Goal: Answer question/provide support

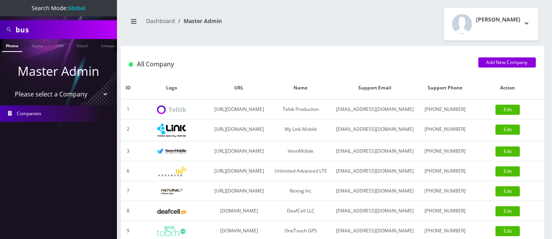
scroll to position [0, 4]
drag, startPoint x: 56, startPoint y: 28, endPoint x: 0, endPoint y: 25, distance: 56.2
click at [0, 25] on div "bus" at bounding box center [58, 29] width 117 height 19
paste input "2564798220"
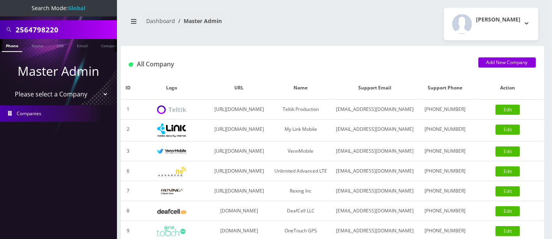
type input "2564798220"
click at [2, 46] on li at bounding box center [4, 47] width 8 height 20
click at [11, 44] on link "Phone" at bounding box center [12, 45] width 20 height 13
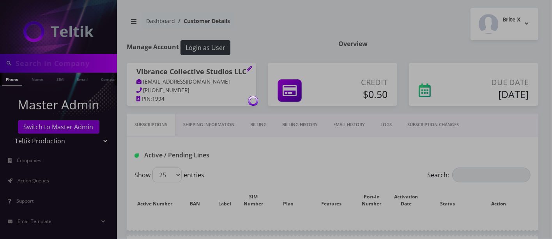
type input "2564798220"
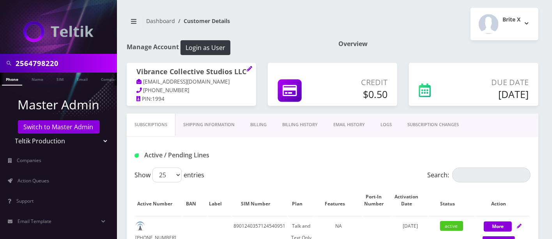
click at [256, 122] on link "Billing" at bounding box center [259, 125] width 32 height 22
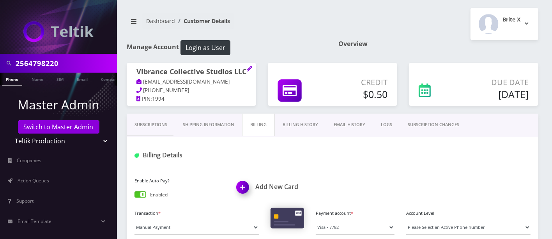
click at [143, 121] on link "Subscriptions" at bounding box center [151, 125] width 48 height 22
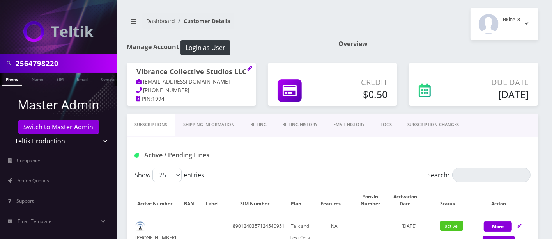
scroll to position [209, 0]
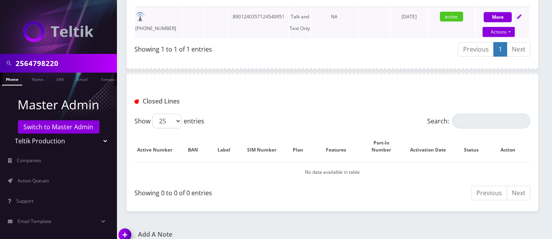
click at [170, 16] on td "[PHONE_NUMBER]" at bounding box center [158, 23] width 46 height 32
click at [181, 34] on td "[PHONE_NUMBER]" at bounding box center [158, 23] width 46 height 32
drag, startPoint x: 178, startPoint y: 14, endPoint x: 147, endPoint y: 14, distance: 31.2
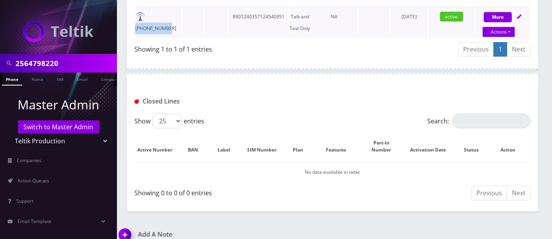
click at [147, 14] on td "[PHONE_NUMBER]" at bounding box center [158, 23] width 46 height 32
copy td "[PHONE_NUMBER]"
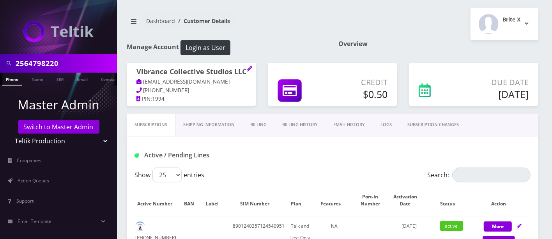
click at [307, 27] on nav "Dashboard Customer Details" at bounding box center [227, 24] width 200 height 22
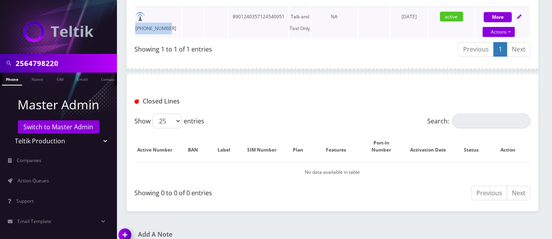
drag, startPoint x: 179, startPoint y: 15, endPoint x: 149, endPoint y: 13, distance: 30.9
click at [149, 13] on td "[PHONE_NUMBER]" at bounding box center [158, 23] width 46 height 32
copy td "[PHONE_NUMBER]"
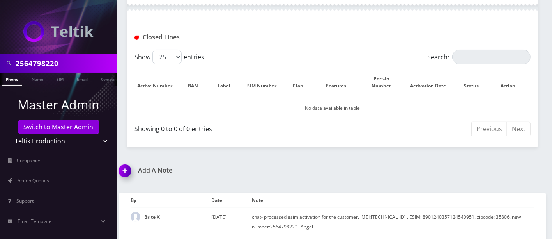
click at [121, 165] on img at bounding box center [126, 173] width 23 height 23
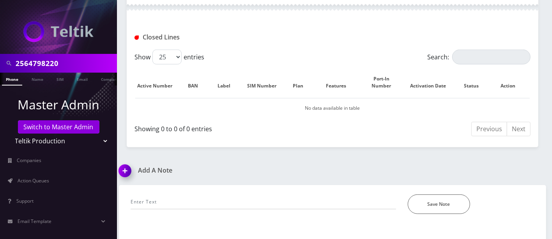
scroll to position [317, 0]
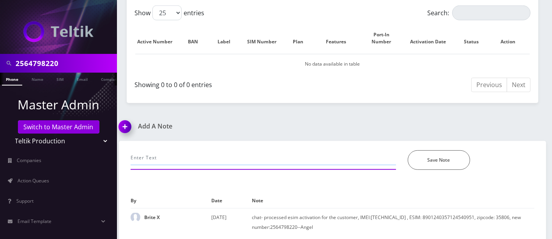
click at [172, 151] on input "text" at bounding box center [264, 157] width 266 height 15
paste input "358073462689774"
paste input "356097788033260"
type input "esim to esim swap- 358073462689774 to 356097788033260-[PERSON_NAME]"
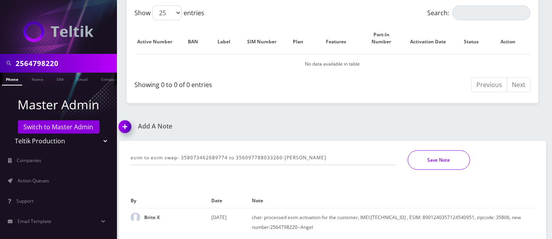
click at [443, 155] on button "Save Note" at bounding box center [439, 160] width 62 height 20
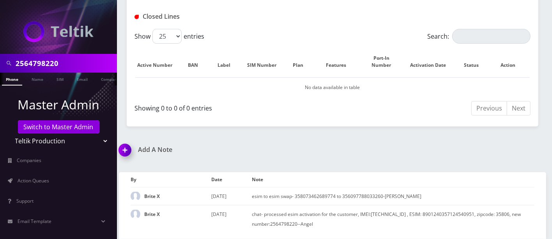
scroll to position [0, 0]
